Goal: Transaction & Acquisition: Purchase product/service

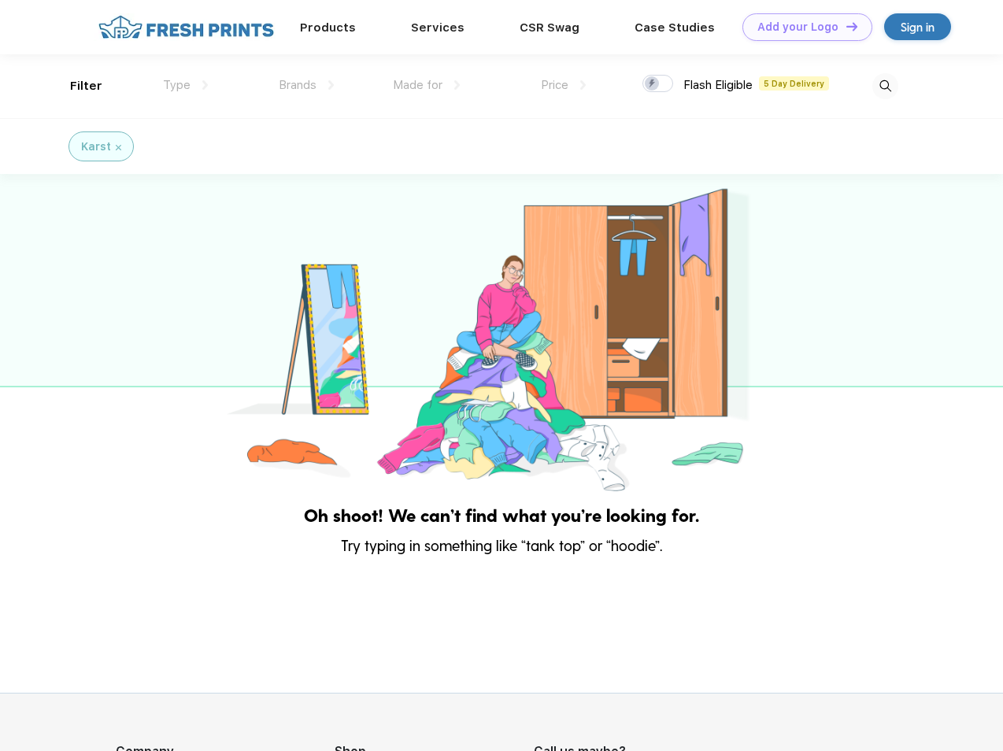
click at [802, 27] on link "Add your Logo Design Tool" at bounding box center [808, 27] width 130 height 28
click at [0, 0] on div "Design Tool" at bounding box center [0, 0] width 0 height 0
click at [845, 26] on link "Add your Logo Design Tool" at bounding box center [808, 27] width 130 height 28
click at [76, 86] on div "Filter" at bounding box center [86, 86] width 32 height 18
click at [186, 85] on span "Type" at bounding box center [177, 85] width 28 height 14
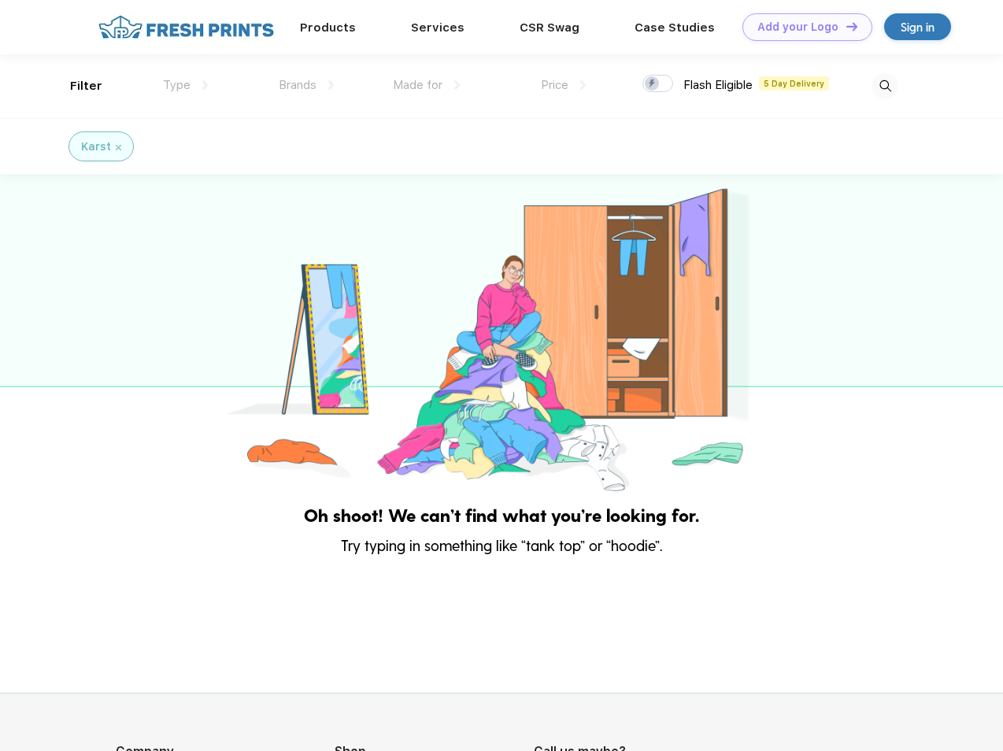
click at [306, 85] on span "Brands" at bounding box center [298, 85] width 38 height 14
click at [427, 85] on span "Made for" at bounding box center [418, 85] width 50 height 14
click at [564, 85] on span "Price" at bounding box center [555, 85] width 28 height 14
click at [658, 84] on div at bounding box center [658, 83] width 31 height 17
click at [653, 84] on input "checkbox" at bounding box center [648, 79] width 10 height 10
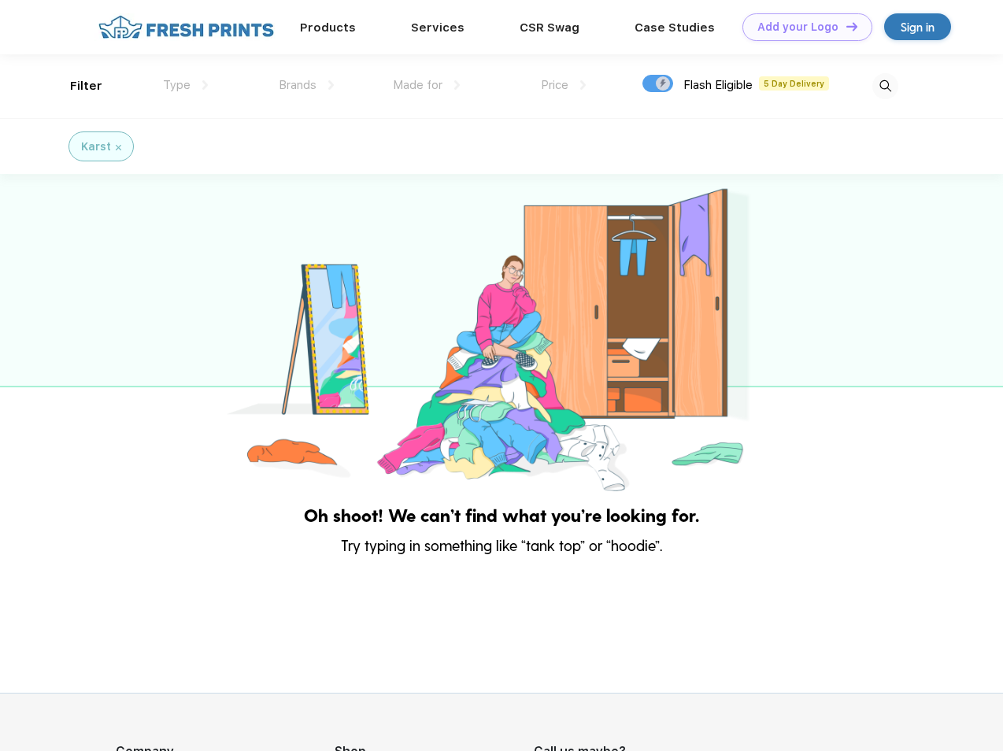
click at [885, 86] on img at bounding box center [885, 86] width 26 height 26
